Goal: Information Seeking & Learning: Learn about a topic

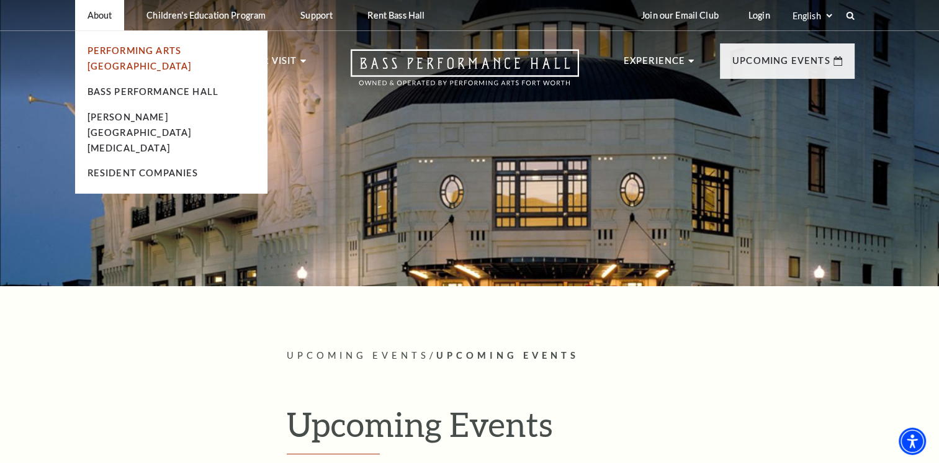
click at [192, 49] on link "Performing Arts [GEOGRAPHIC_DATA]" at bounding box center [140, 58] width 104 height 26
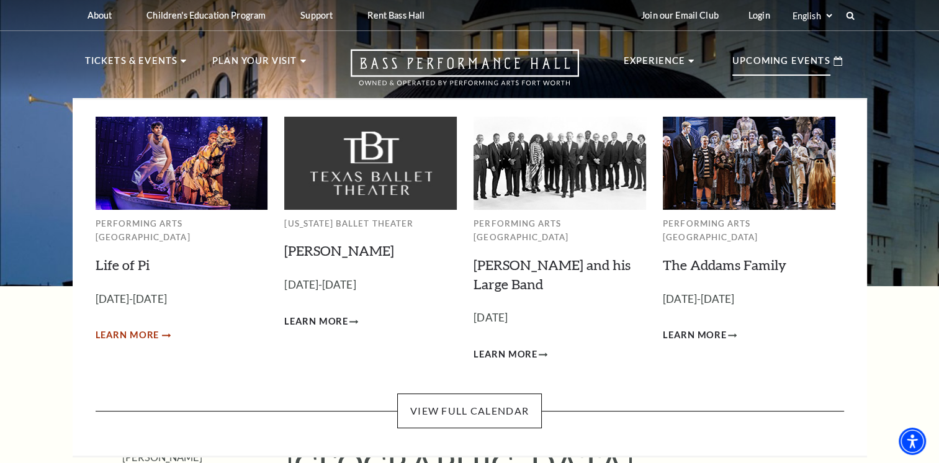
click at [137, 328] on span "Learn More" at bounding box center [128, 336] width 64 height 16
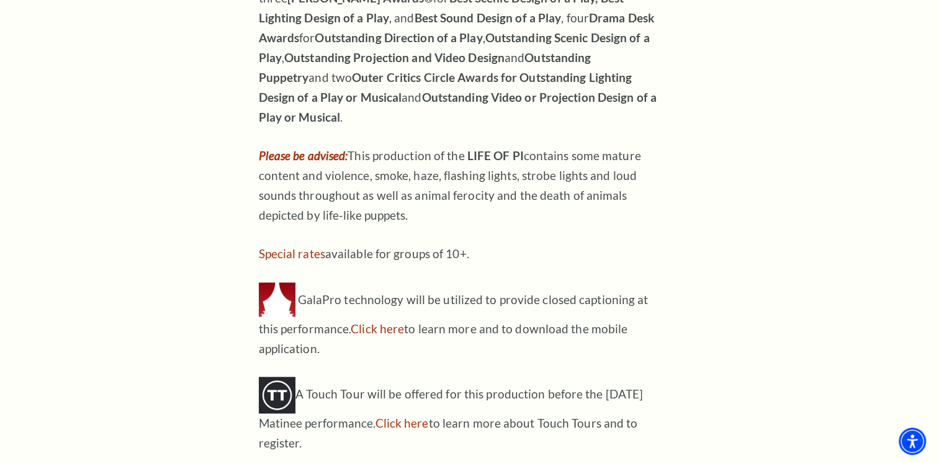
scroll to position [1241, 0]
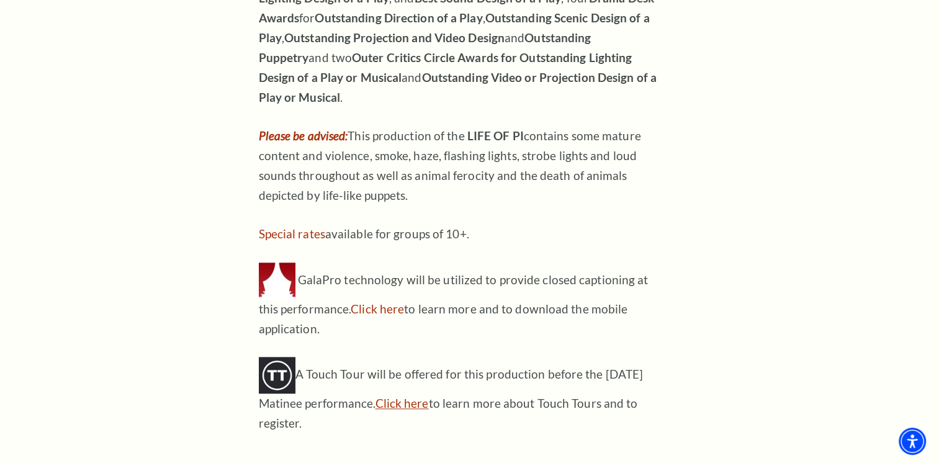
click at [403, 396] on link "Click here" at bounding box center [402, 403] width 53 height 14
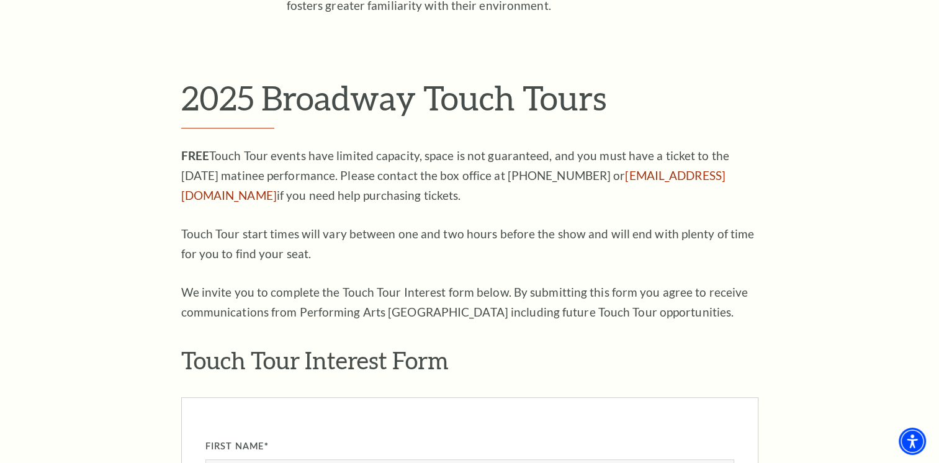
scroll to position [621, 0]
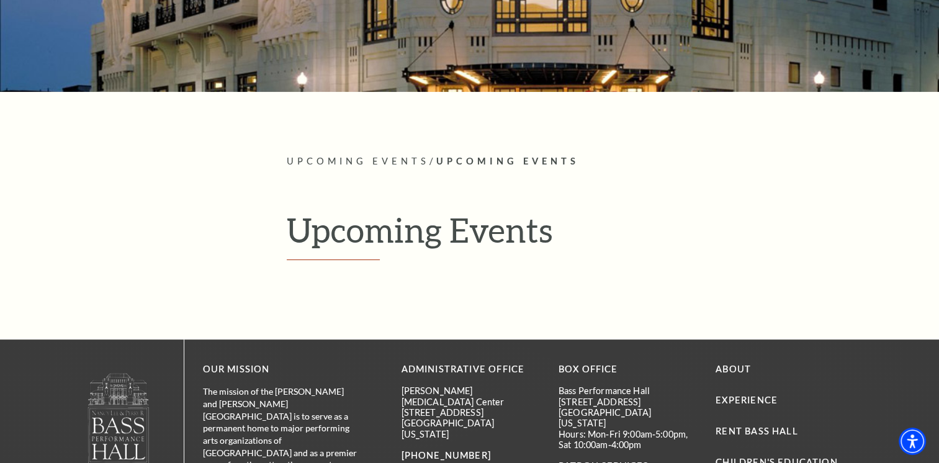
scroll to position [389, 0]
